Goal: Use online tool/utility: Utilize a website feature to perform a specific function

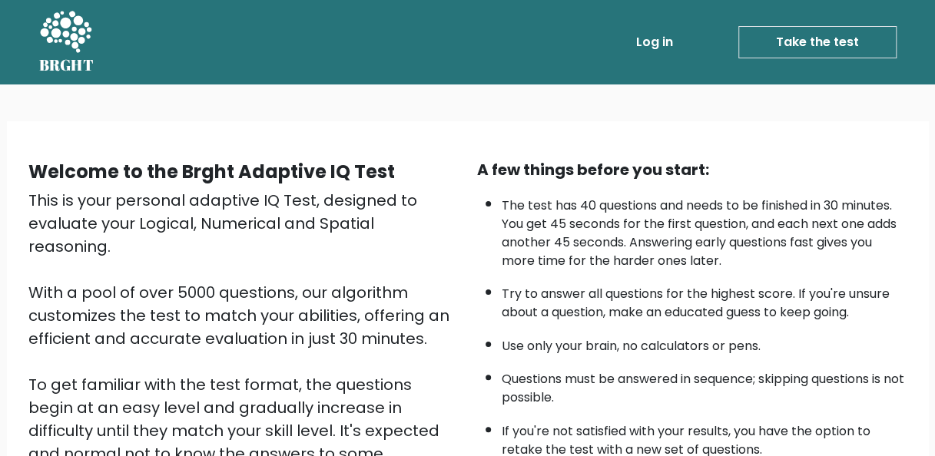
scroll to position [247, 0]
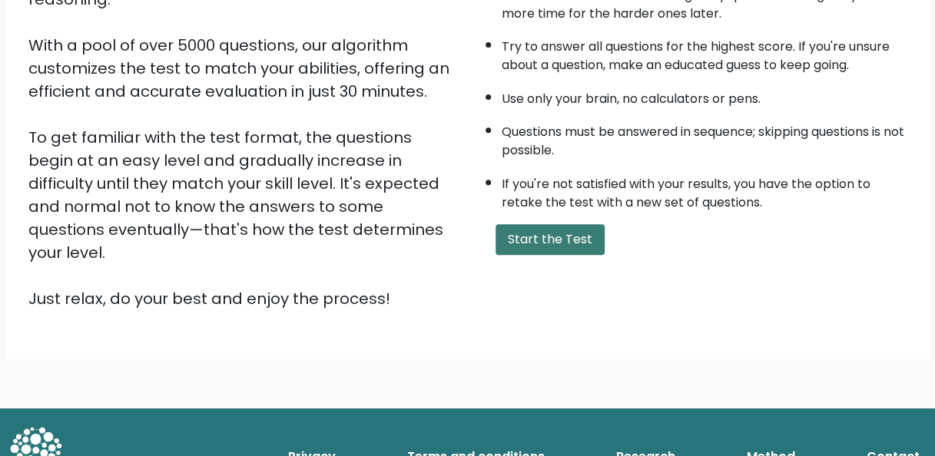
click at [521, 241] on button "Start the Test" at bounding box center [550, 239] width 109 height 31
